Goal: Task Accomplishment & Management: Manage account settings

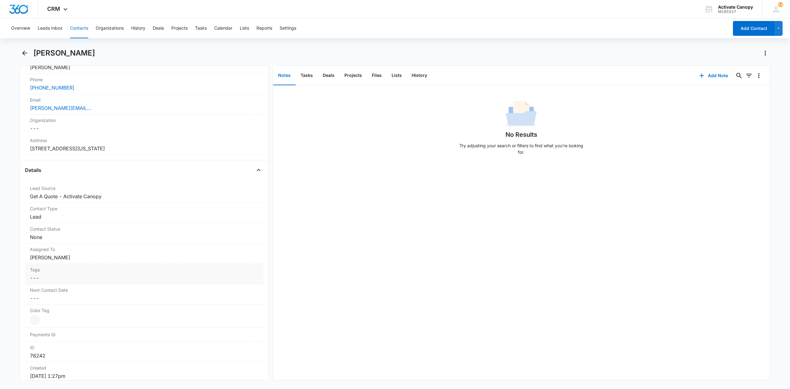
scroll to position [165, 0]
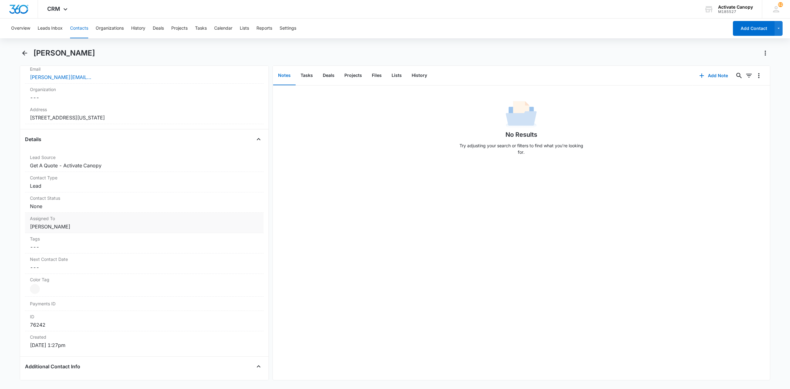
click at [68, 230] on dd "Cancel Save Changes [PERSON_NAME]" at bounding box center [144, 226] width 229 height 7
click at [69, 233] on icon "Remove Rusty Wolfe" at bounding box center [71, 232] width 4 height 5
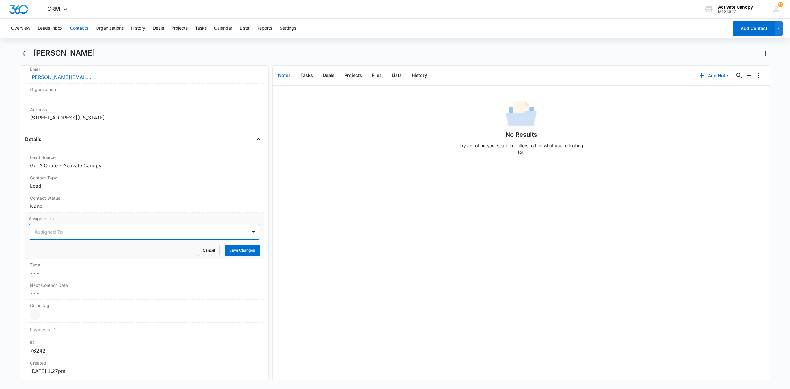
click at [77, 235] on div at bounding box center [137, 232] width 205 height 9
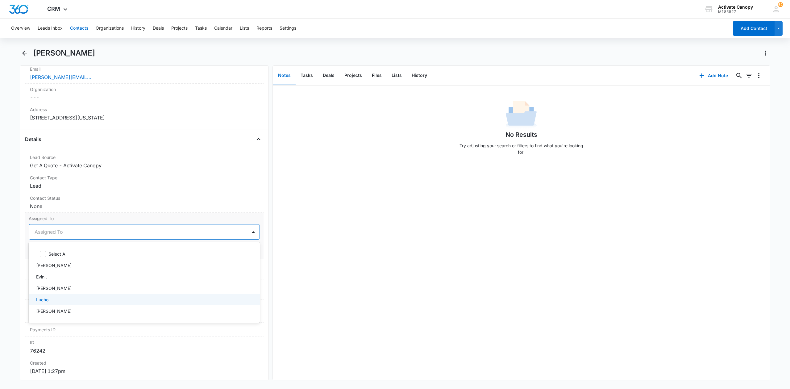
click at [55, 299] on div "Lucho ." at bounding box center [143, 299] width 215 height 6
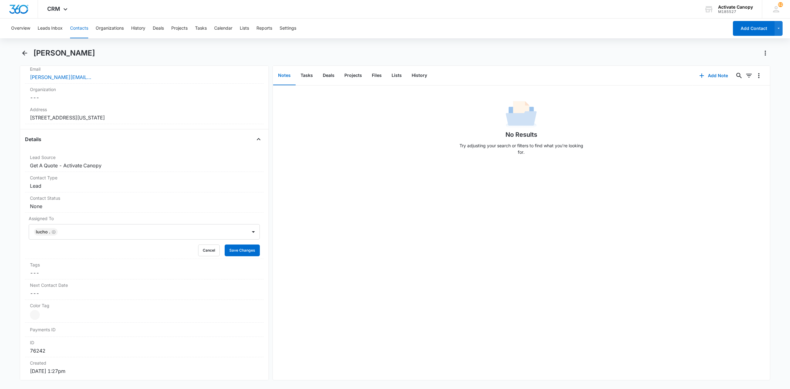
drag, startPoint x: 329, startPoint y: 230, endPoint x: 274, endPoint y: 228, distance: 54.7
click at [328, 230] on div "No Results Try adjusting your search or filters to find what you’re looking for." at bounding box center [521, 233] width 497 height 295
drag, startPoint x: 235, startPoint y: 251, endPoint x: 257, endPoint y: 252, distance: 21.9
click at [236, 252] on button "Save Changes" at bounding box center [242, 251] width 35 height 12
